Goal: Check status

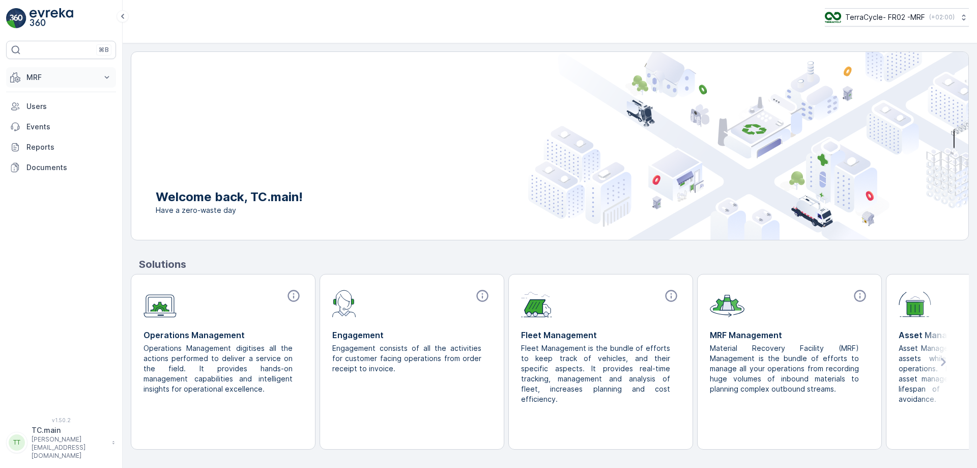
click at [80, 78] on p "MRF" at bounding box center [60, 77] width 69 height 10
click at [53, 154] on p "Expédition" at bounding box center [44, 152] width 37 height 10
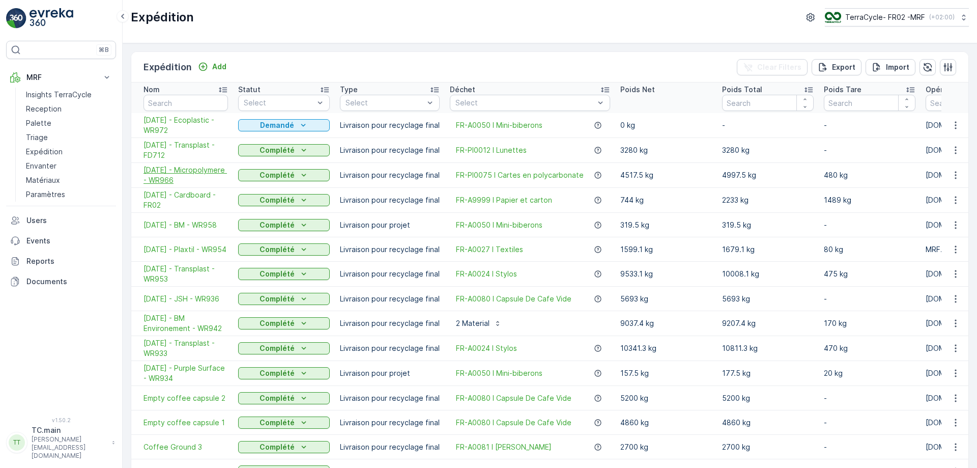
click at [183, 181] on span "[DATE] - Micropolymere - WR966" at bounding box center [186, 175] width 84 height 20
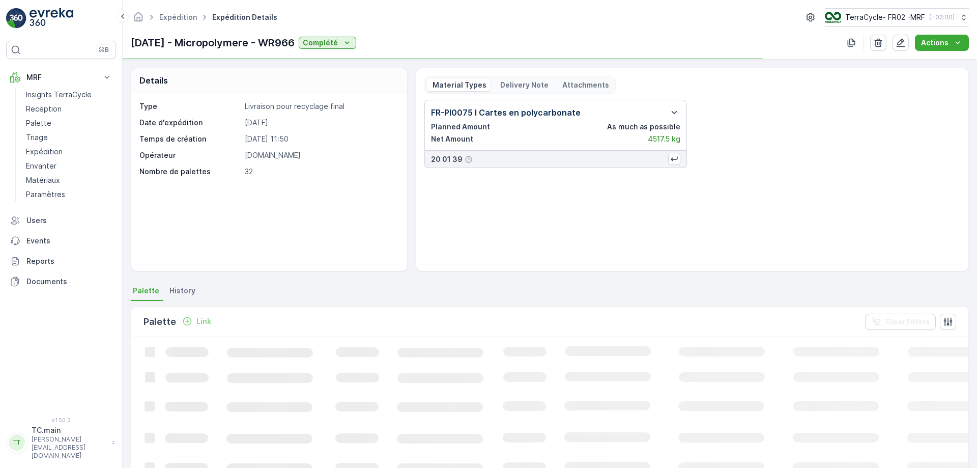
click at [515, 84] on p "Delivery Note" at bounding box center [524, 85] width 50 height 10
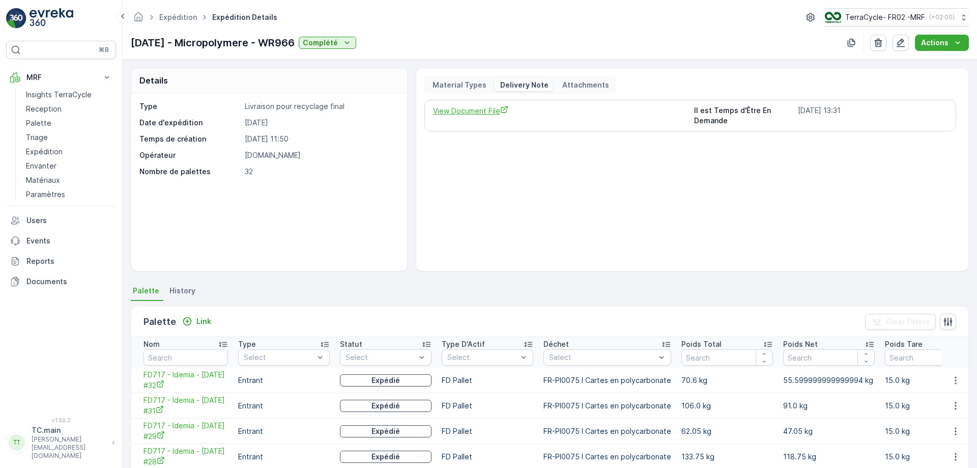
click at [477, 109] on span "View Document File" at bounding box center [559, 110] width 253 height 11
